Goal: Find specific page/section: Find specific page/section

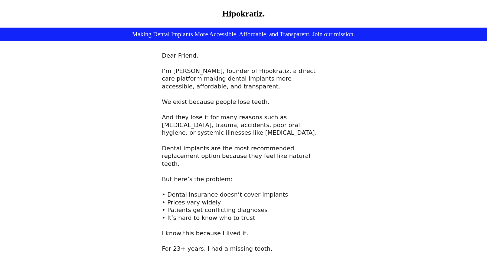
click at [230, 14] on h1 "Hipokratiz." at bounding box center [244, 13] width 306 height 11
click at [226, 16] on h1 "Hipokratiz." at bounding box center [244, 13] width 306 height 11
click at [130, 35] on h1 "Making Dental Implants More Accessible, Affordable, and Transparent. Join our m…" at bounding box center [244, 34] width 306 height 8
click at [243, 14] on h1 "Hipokratiz." at bounding box center [244, 13] width 306 height 11
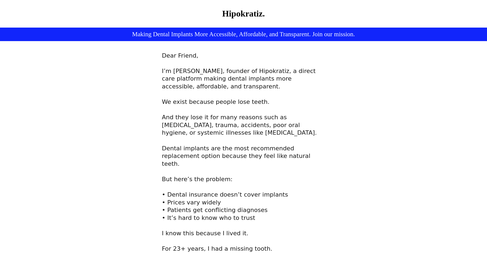
click at [223, 13] on h1 "Hipokratiz." at bounding box center [244, 13] width 306 height 11
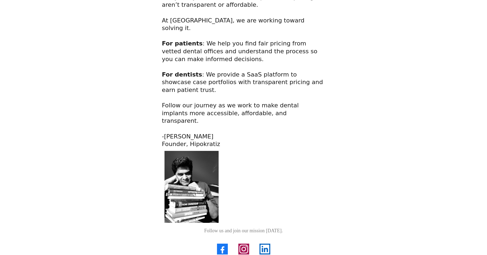
scroll to position [338, 0]
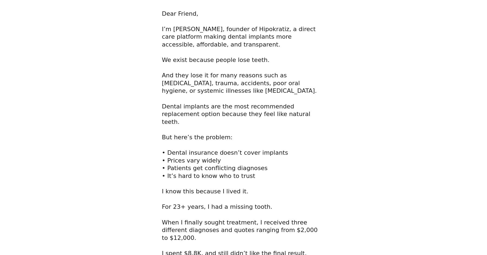
scroll to position [43, 0]
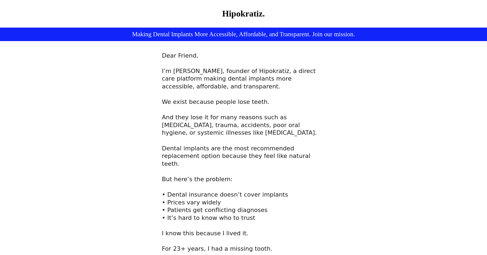
click at [258, 13] on h1 "Hipokratiz." at bounding box center [244, 13] width 306 height 11
drag, startPoint x: 243, startPoint y: 9, endPoint x: 235, endPoint y: 11, distance: 8.8
click at [243, 9] on h1 "Hipokratiz." at bounding box center [244, 13] width 306 height 11
drag, startPoint x: 235, startPoint y: 11, endPoint x: 230, endPoint y: 11, distance: 5.2
click at [235, 11] on h1 "Hipokratiz." at bounding box center [244, 13] width 306 height 11
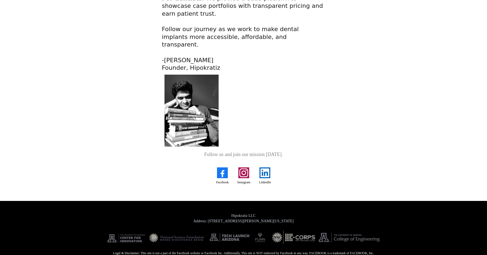
scroll to position [413, 0]
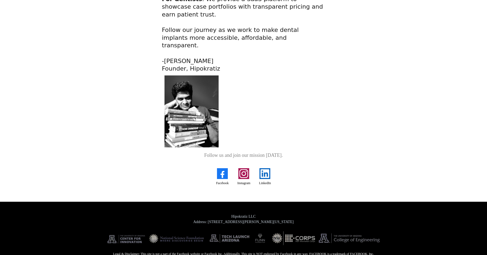
click at [247, 168] on img "Instagram" at bounding box center [243, 173] width 11 height 11
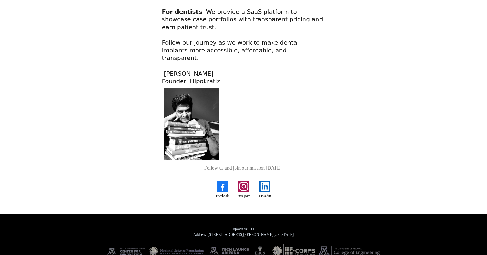
scroll to position [401, 0]
